Goal: Answer question/provide support: Share knowledge or assist other users

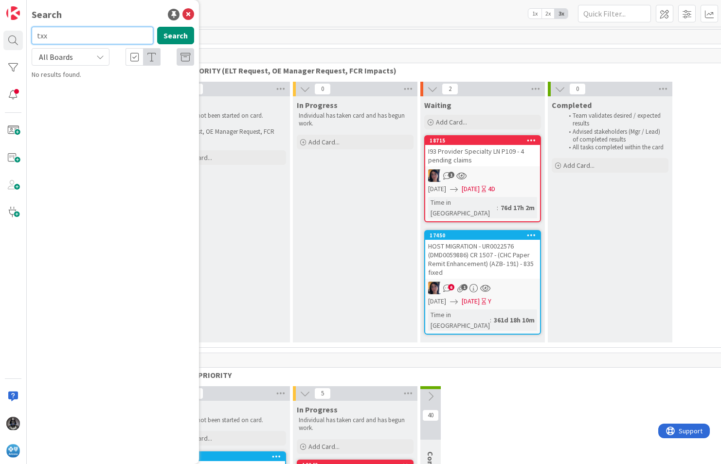
click at [60, 35] on input "txx" at bounding box center [93, 36] width 122 height 18
type input "t"
type input "[DEMOGRAPHIC_DATA]"
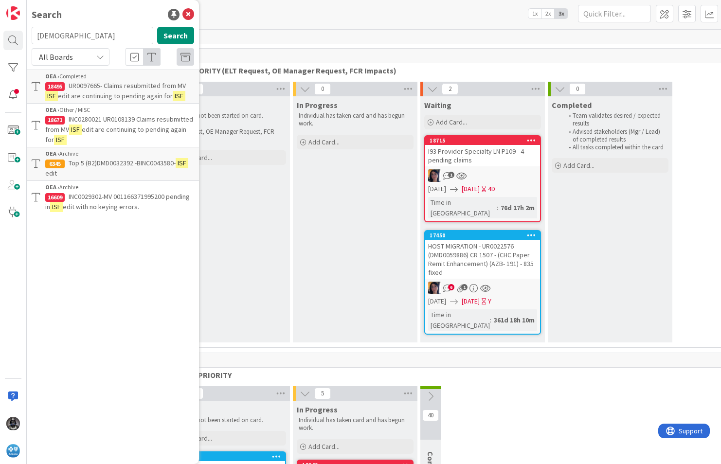
click at [103, 124] on p "INC0280021 UR0108139 Claims resubmitted from MV ISF edit are continuing to pend…" at bounding box center [119, 129] width 149 height 31
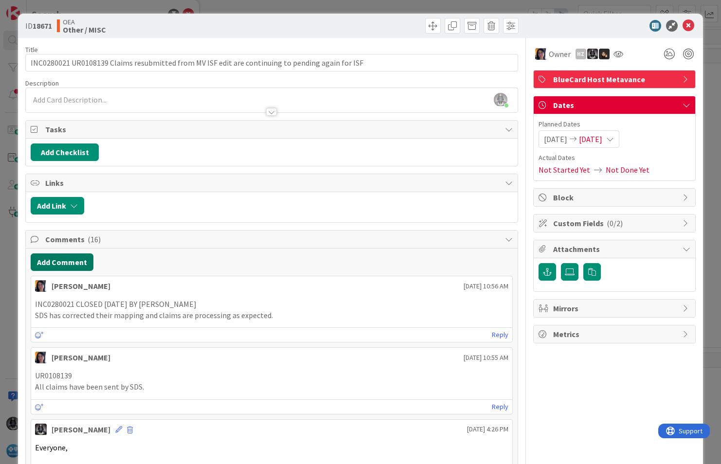
click at [55, 262] on button "Add Comment" at bounding box center [62, 263] width 63 height 18
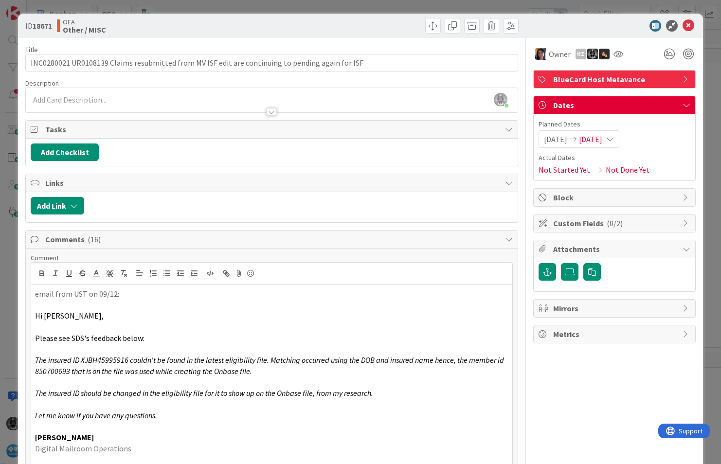
scroll to position [12, 0]
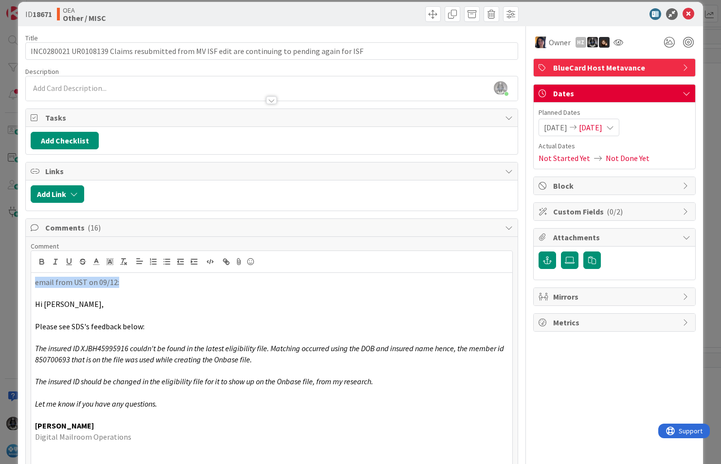
drag, startPoint x: 123, startPoint y: 284, endPoint x: 22, endPoint y: 284, distance: 101.3
click at [44, 261] on icon "button" at bounding box center [41, 262] width 9 height 9
click at [69, 260] on icon "button" at bounding box center [69, 262] width 9 height 9
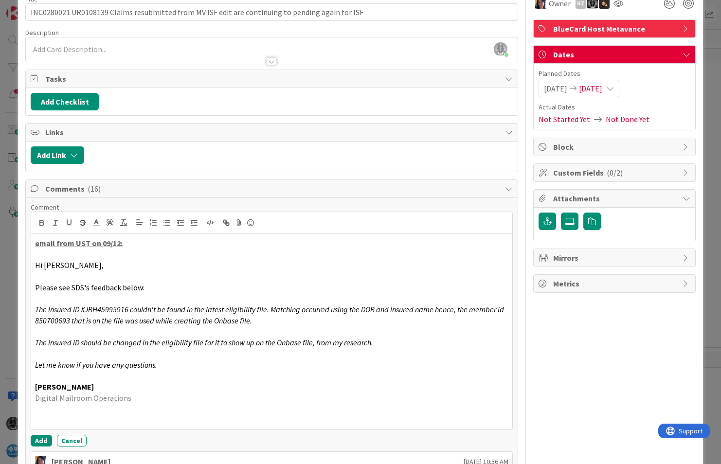
scroll to position [109, 0]
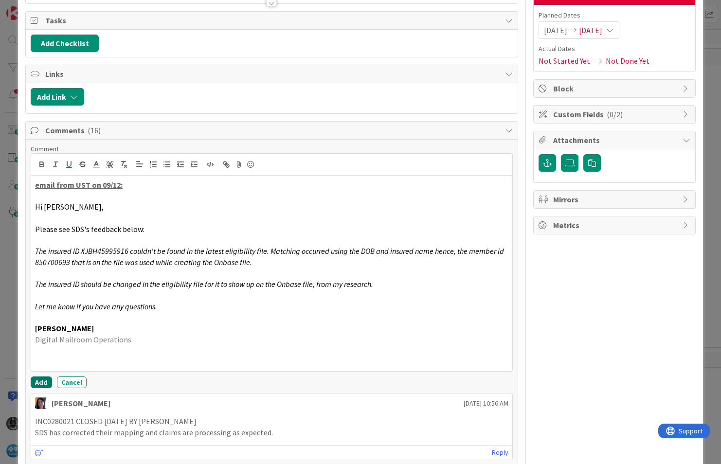
click at [41, 382] on button "Add" at bounding box center [41, 383] width 21 height 12
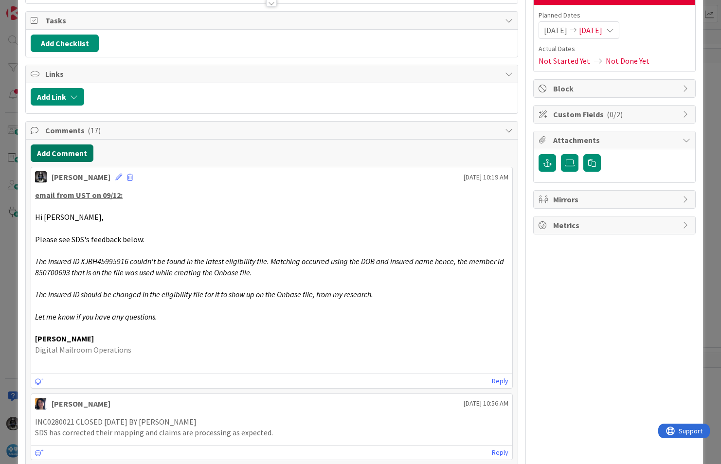
click at [68, 150] on button "Add Comment" at bounding box center [62, 154] width 63 height 18
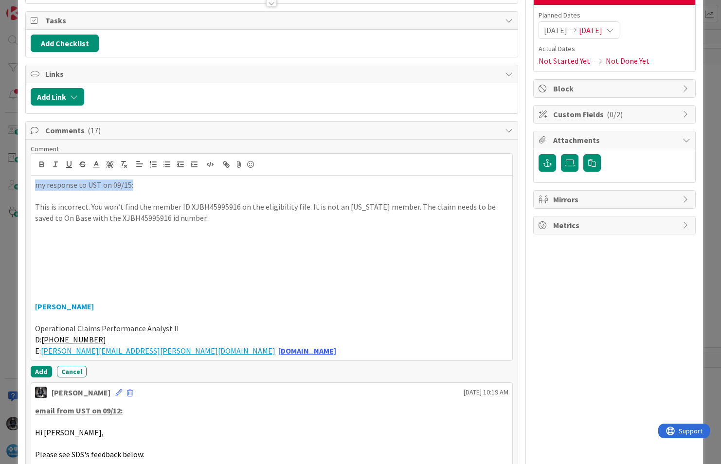
drag, startPoint x: 127, startPoint y: 184, endPoint x: 6, endPoint y: 184, distance: 120.7
click at [6, 184] on div "ID 18671 OEA Other / MISC Title 96 / 128 INC0280021 UR0108139 Claims resubmitte…" at bounding box center [360, 232] width 721 height 464
click at [42, 162] on icon "button" at bounding box center [41, 163] width 3 height 2
click at [68, 164] on icon "button" at bounding box center [69, 164] width 9 height 9
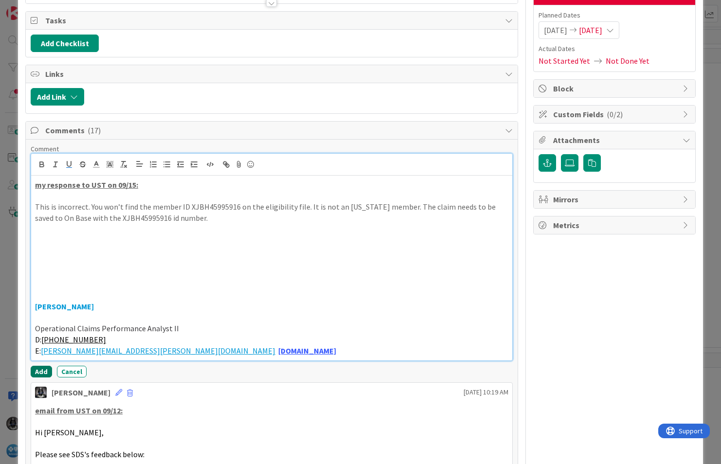
click at [43, 370] on button "Add" at bounding box center [41, 372] width 21 height 12
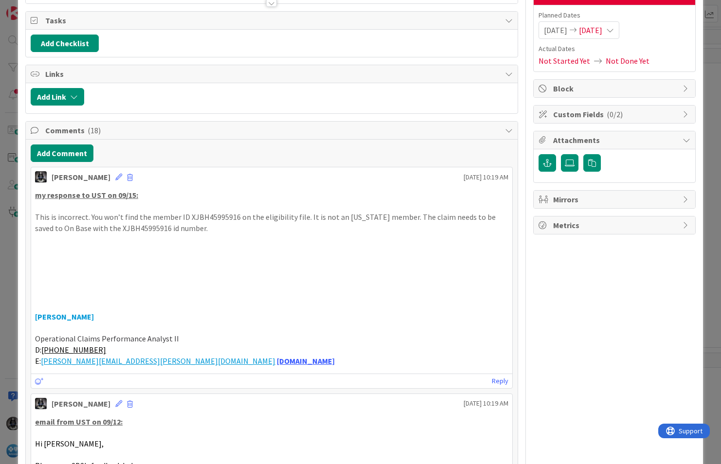
click at [603, 31] on span "[DATE]" at bounding box center [590, 30] width 23 height 12
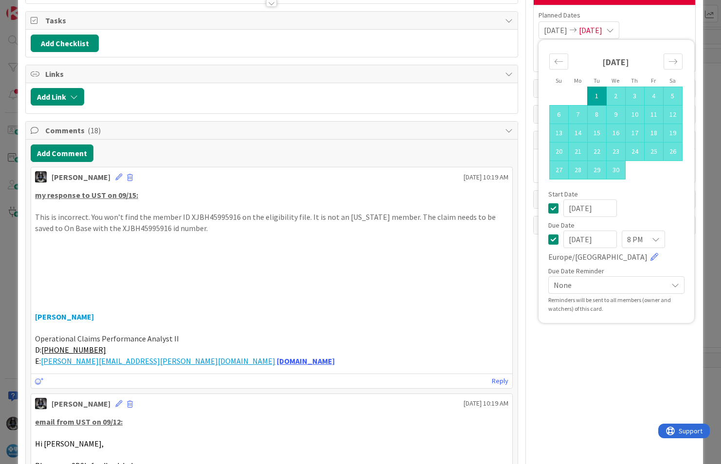
drag, startPoint x: 583, startPoint y: 239, endPoint x: 591, endPoint y: 239, distance: 7.8
click at [583, 239] on input "[DATE]" at bounding box center [591, 240] width 54 height 18
drag, startPoint x: 603, startPoint y: 238, endPoint x: 550, endPoint y: 240, distance: 53.1
click at [550, 240] on div "[DATE] 8 PM [GEOGRAPHIC_DATA]/[GEOGRAPHIC_DATA]" at bounding box center [617, 247] width 136 height 32
type input "[DATE]"
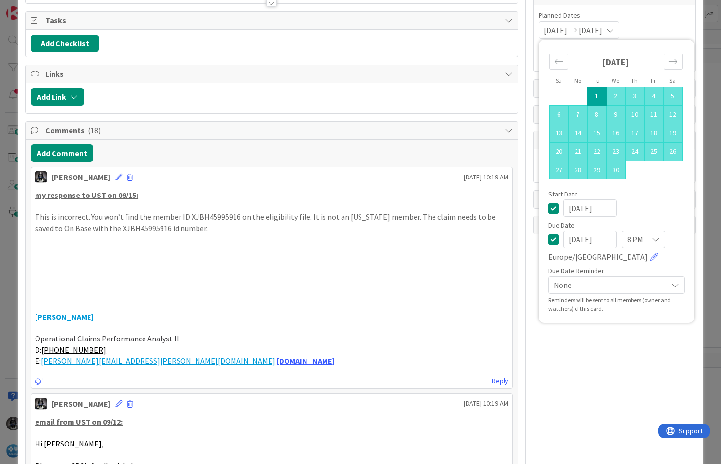
click at [417, 286] on p at bounding box center [272, 283] width 474 height 11
